Goal: Find specific page/section: Find specific page/section

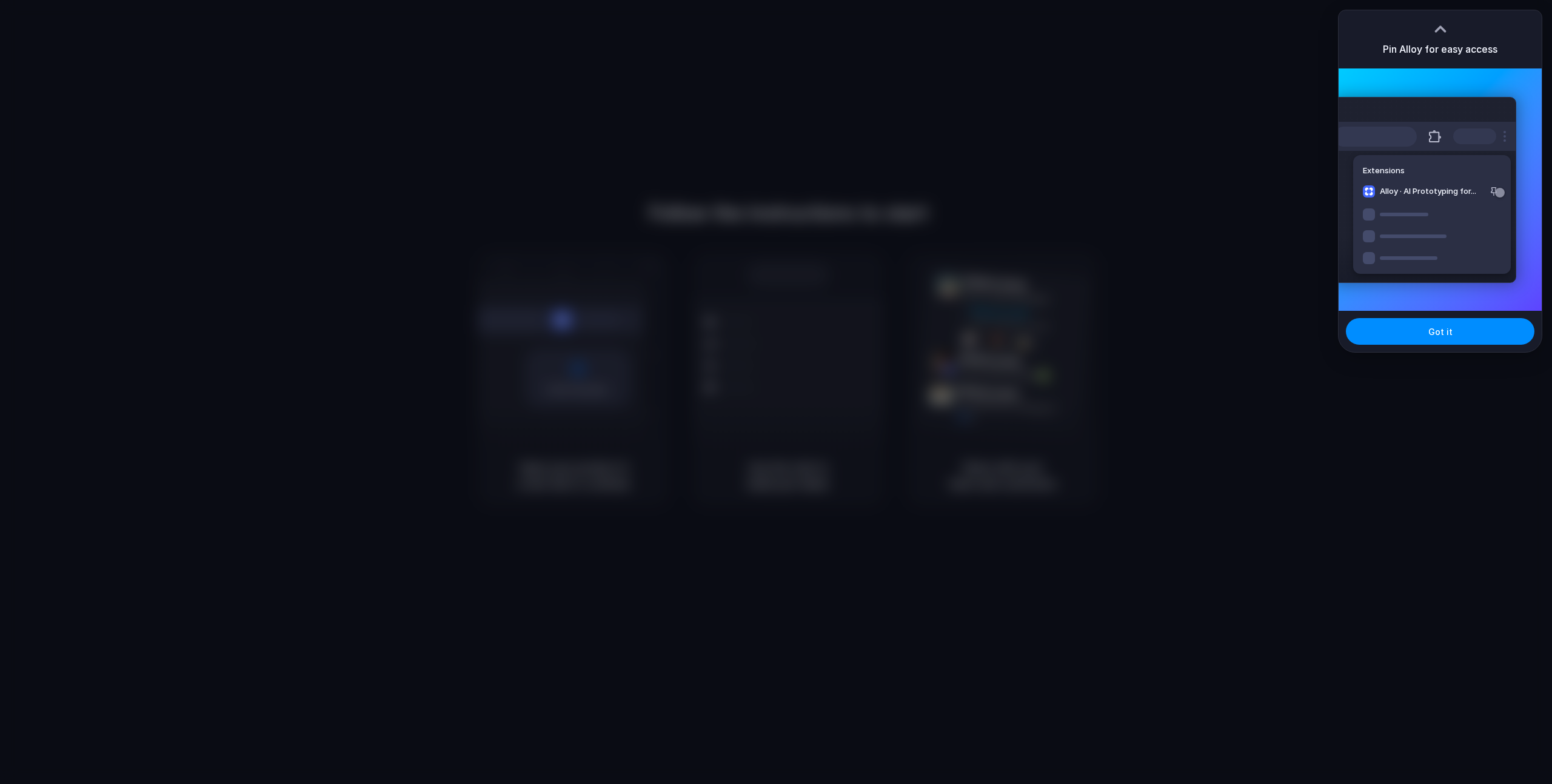
click at [1393, 420] on div at bounding box center [776, 392] width 1552 height 784
click at [1215, 125] on div at bounding box center [776, 392] width 1552 height 784
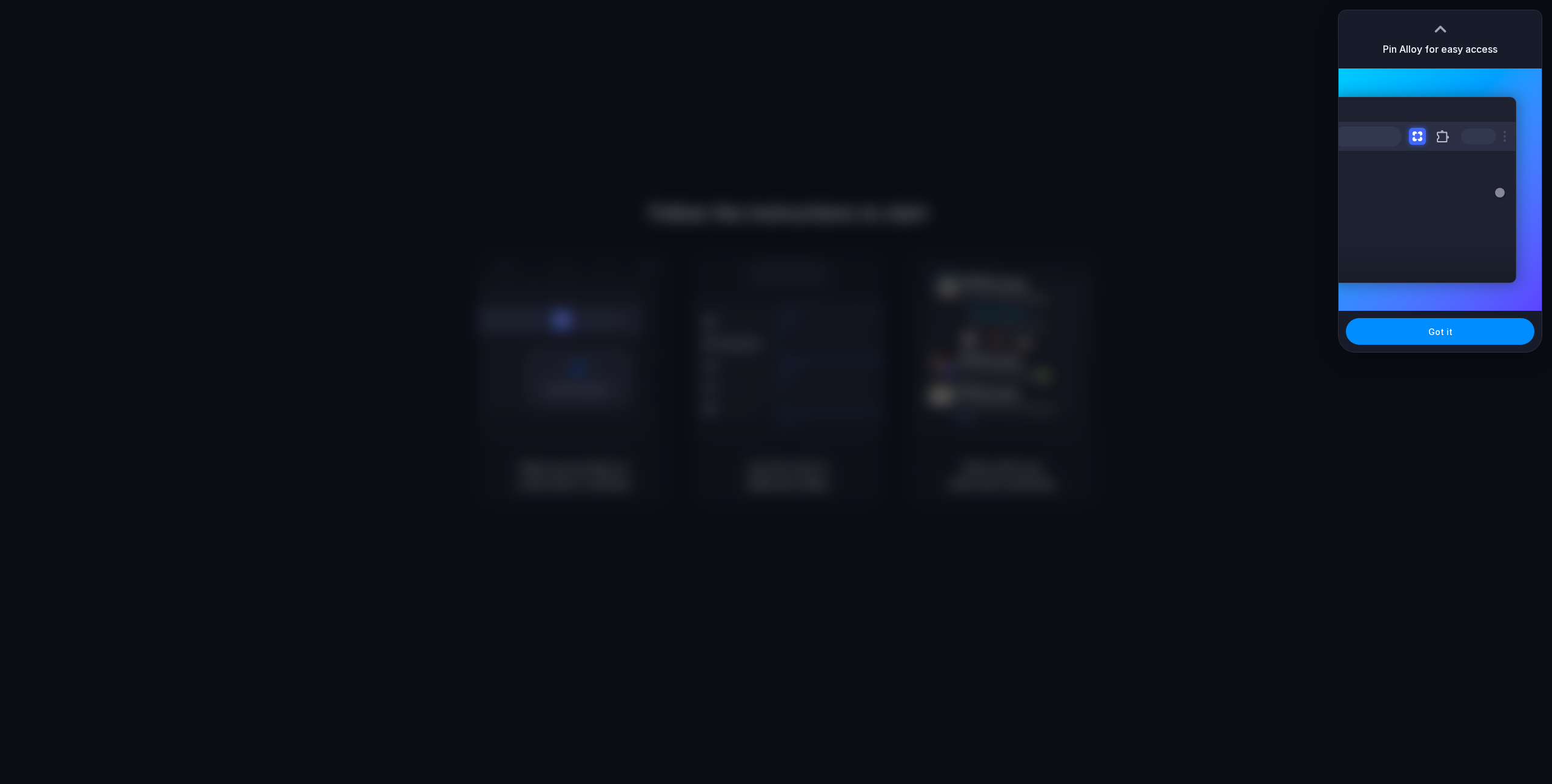
click at [1276, 178] on div at bounding box center [776, 392] width 1552 height 784
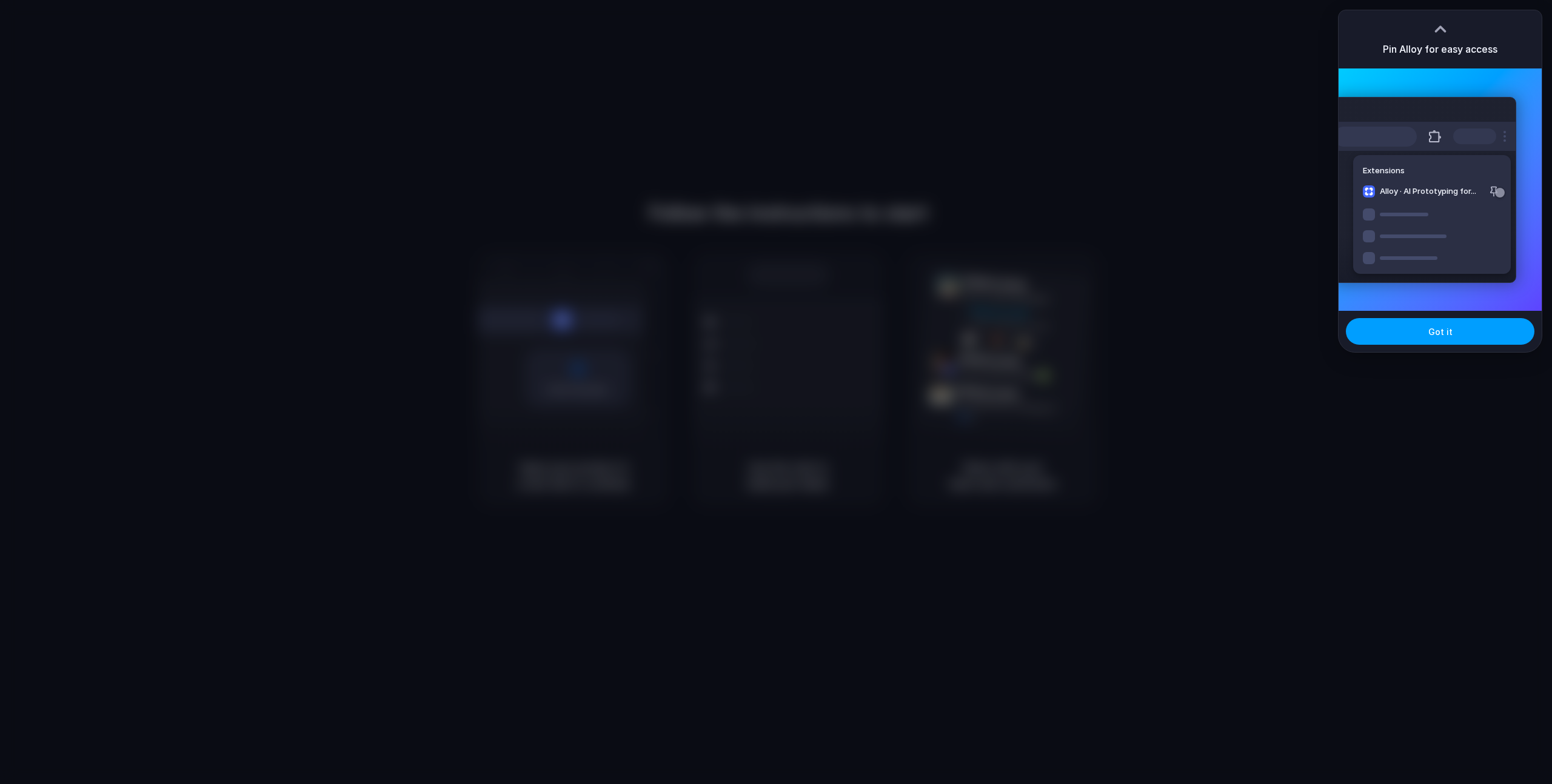
click at [1425, 341] on button "Got it" at bounding box center [1440, 331] width 189 height 27
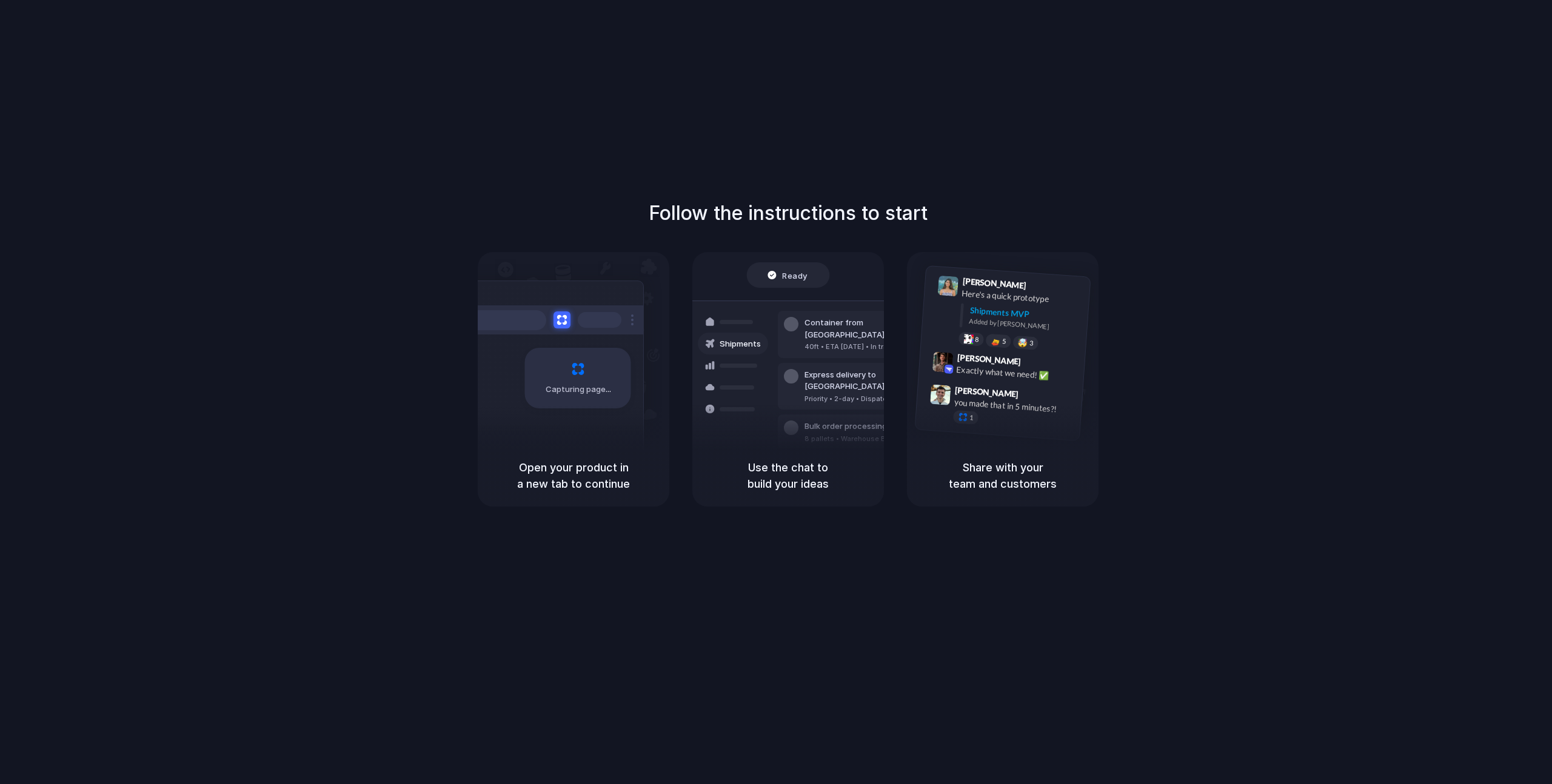
click at [809, 420] on div "Bulk order processing 8 pallets • Warehouse B • Packed" at bounding box center [860, 432] width 164 height 35
click at [526, 394] on div "Capturing page" at bounding box center [578, 378] width 106 height 60
